Goal: Transaction & Acquisition: Purchase product/service

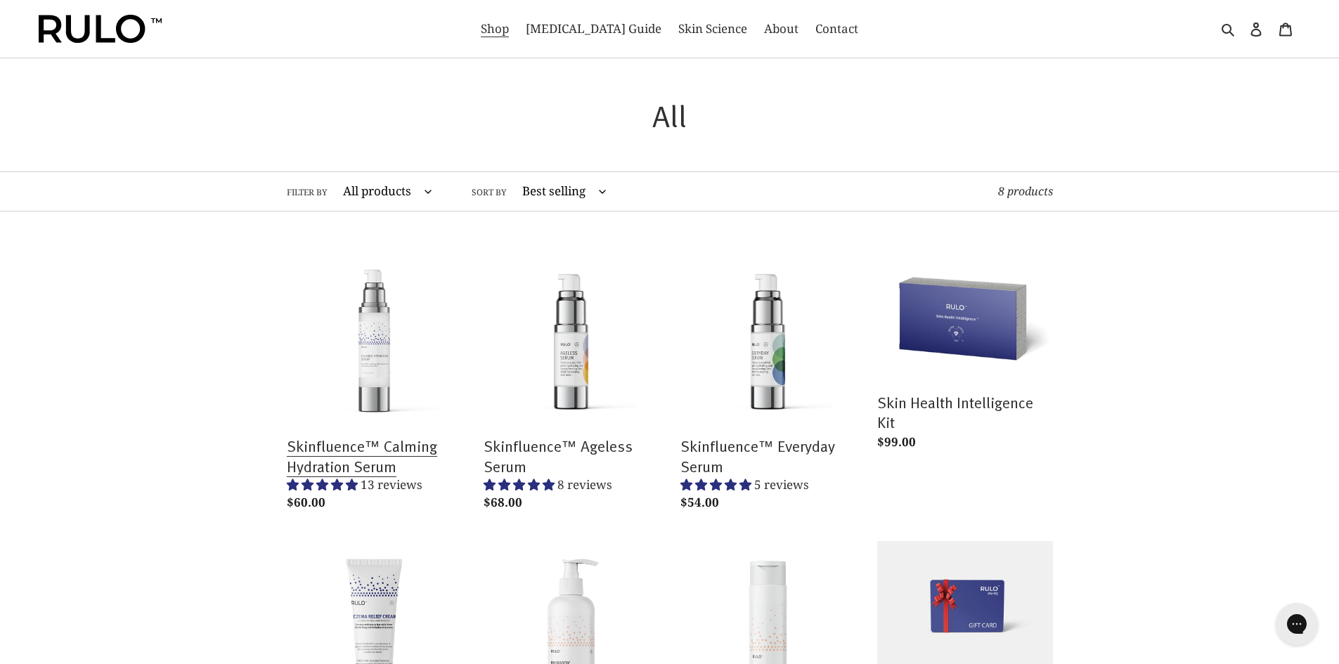
click at [302, 487] on link "Skinfluence™ Calming Hydration Serum" at bounding box center [375, 383] width 176 height 266
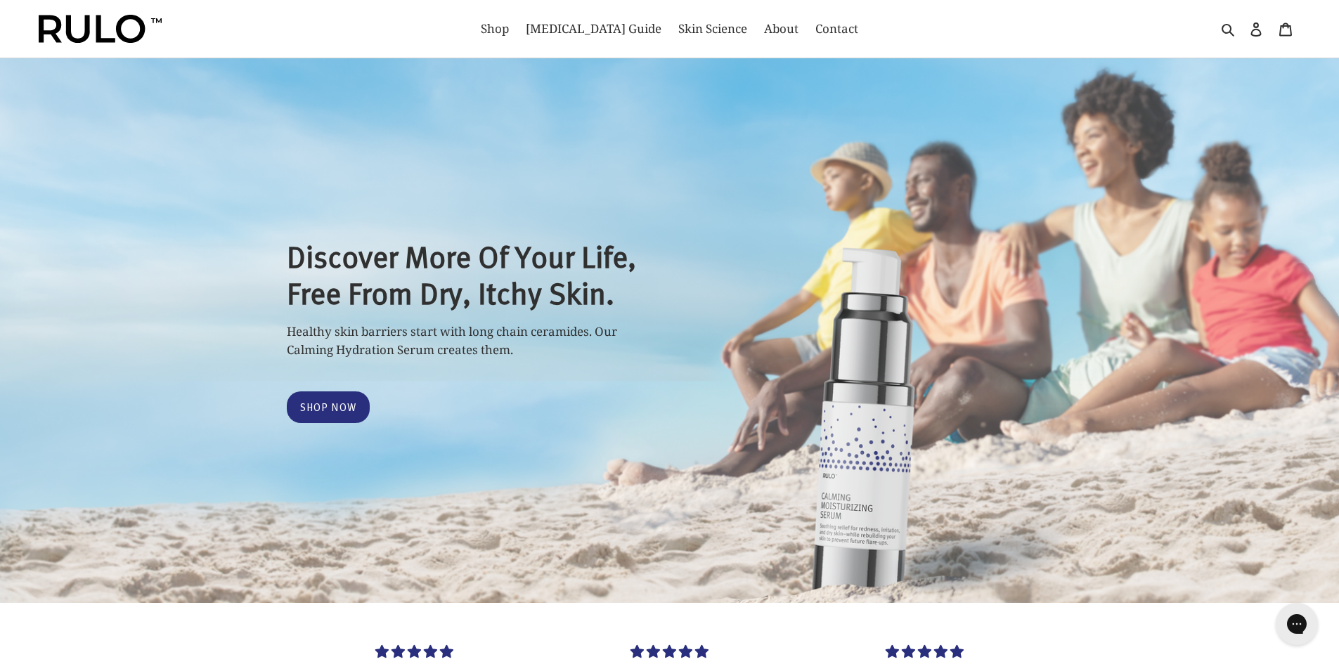
select select "most-helpful"
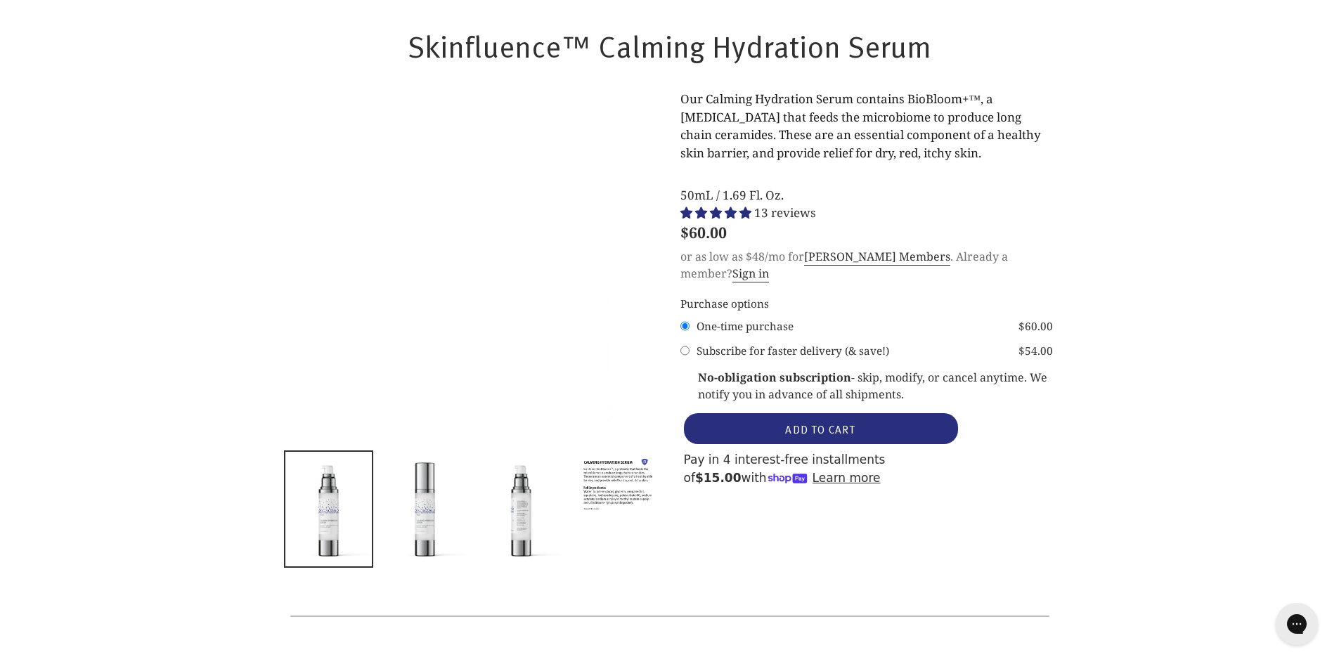
scroll to position [843, 0]
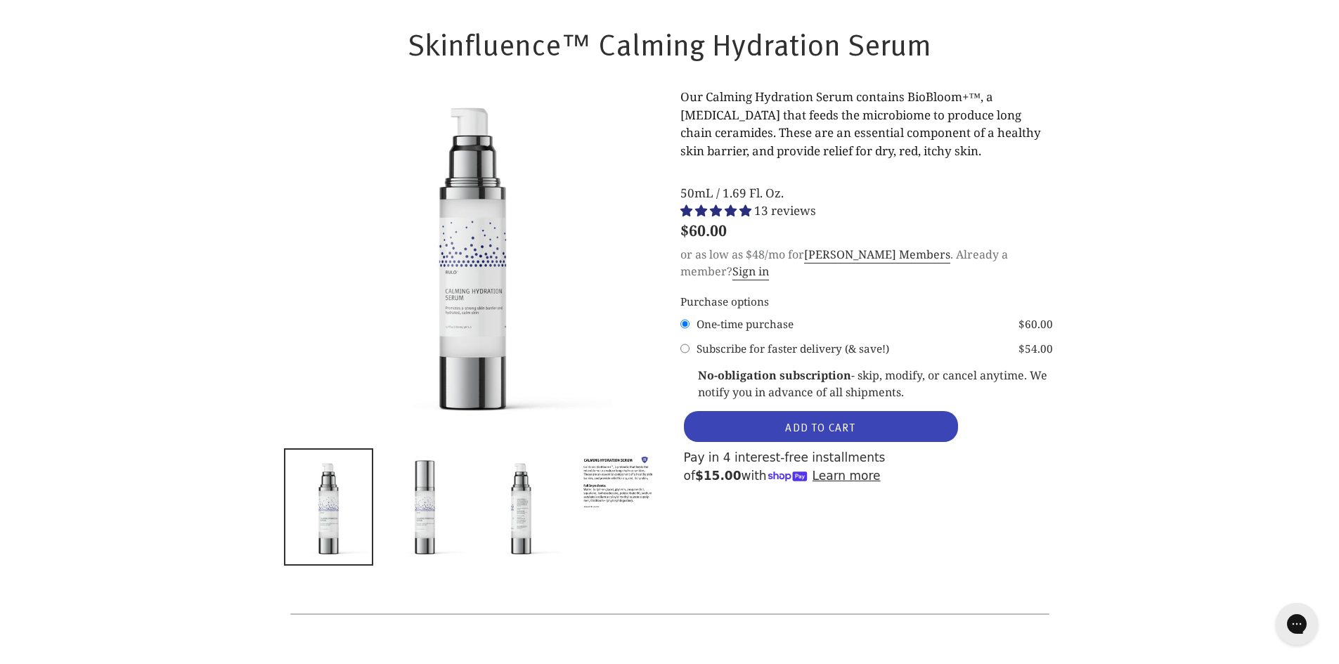
click at [732, 411] on button "ADD TO CART" at bounding box center [821, 426] width 274 height 31
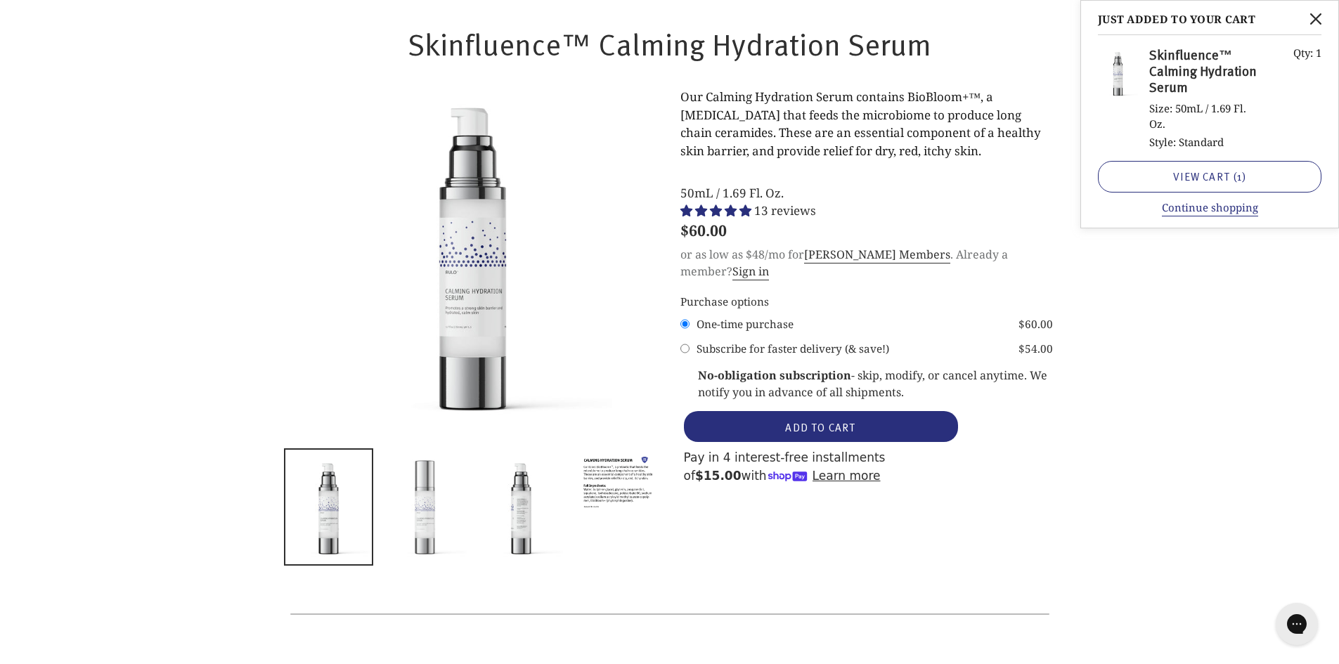
click at [419, 521] on img at bounding box center [425, 507] width 86 height 115
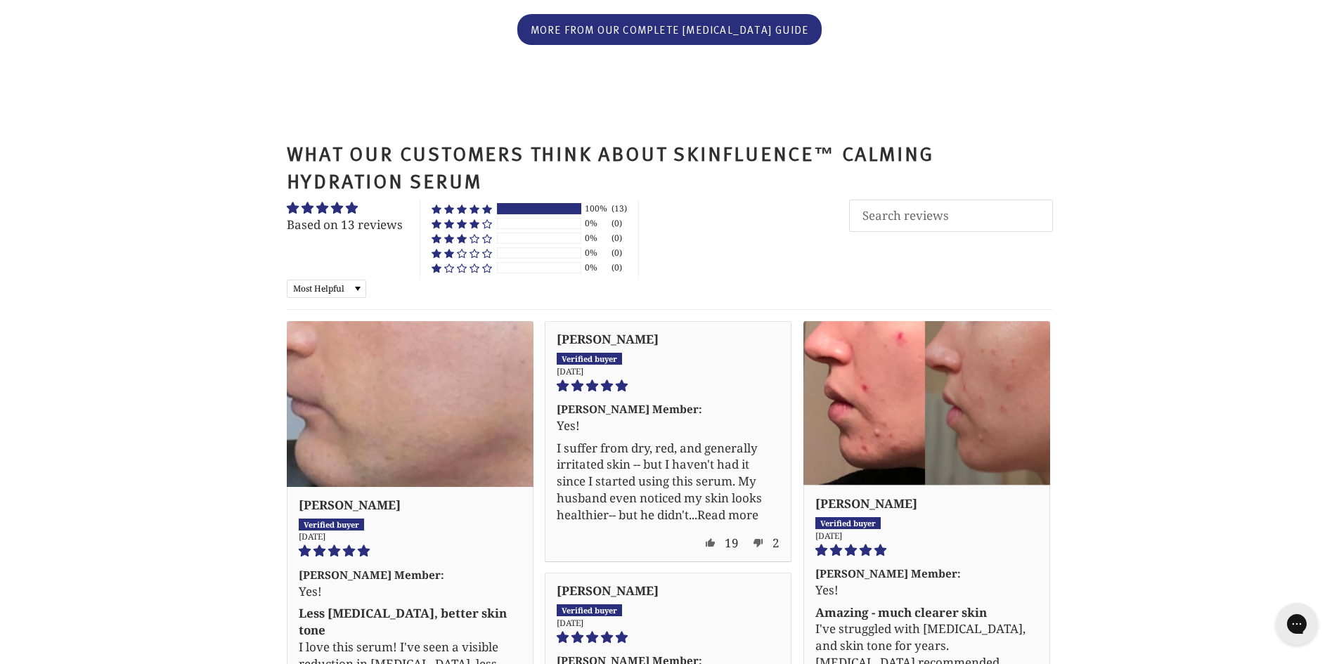
scroll to position [4638, 0]
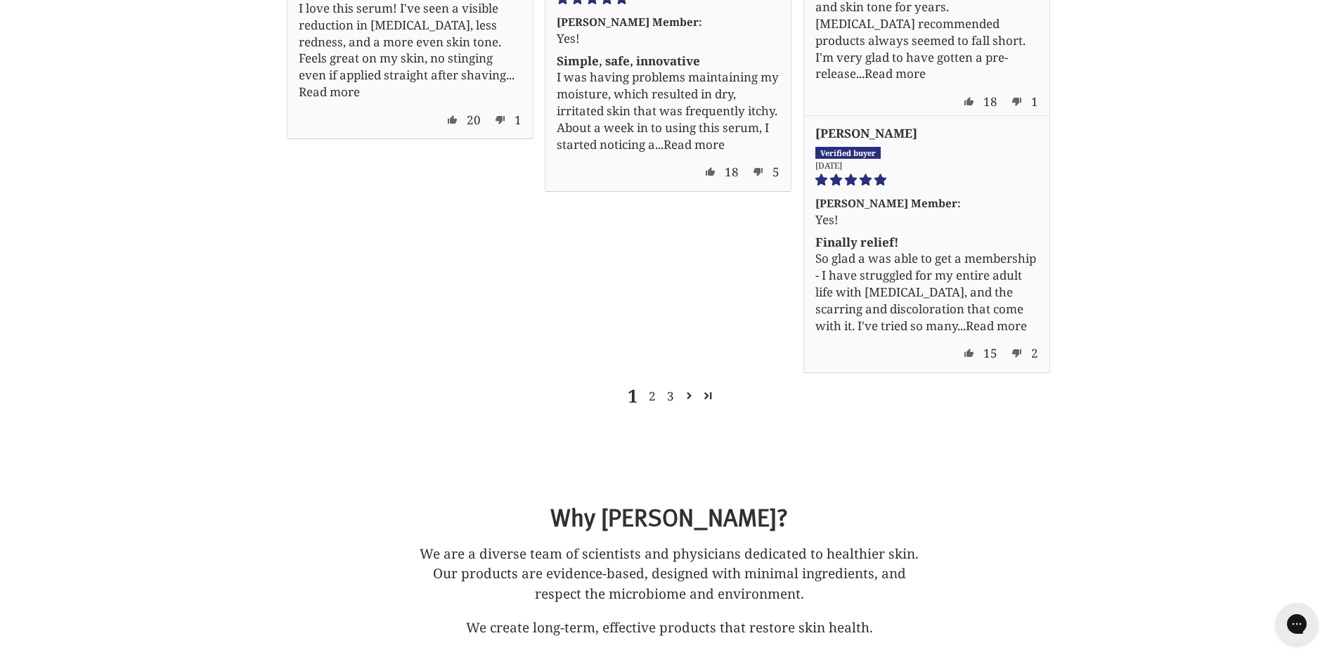
drag, startPoint x: 710, startPoint y: 371, endPoint x: 713, endPoint y: 362, distance: 9.8
